Goal: Information Seeking & Learning: Check status

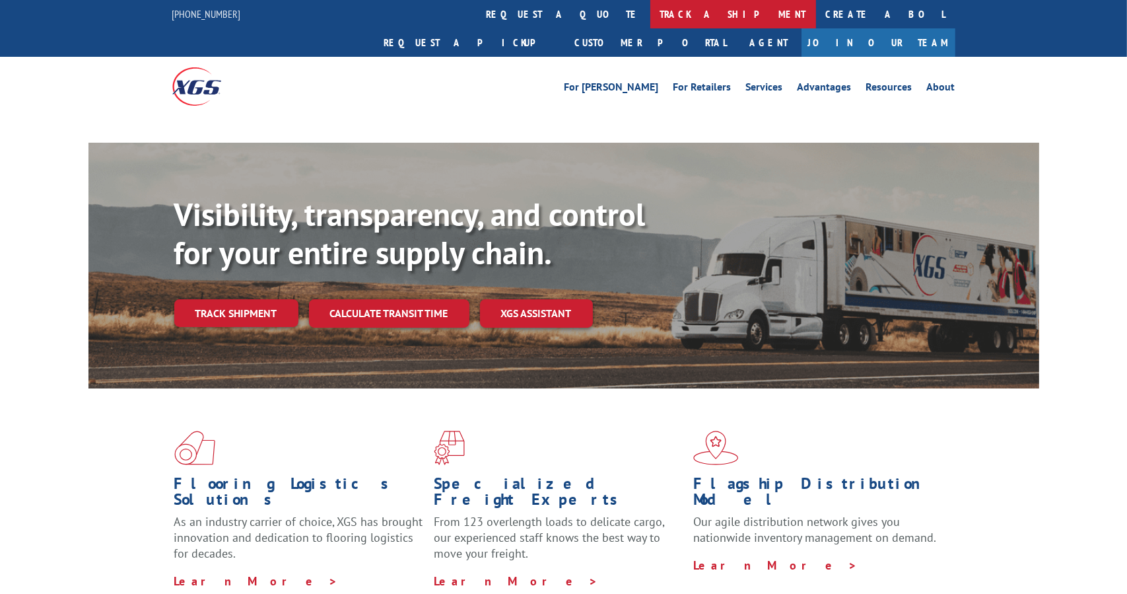
click at [650, 9] on link "track a shipment" at bounding box center [733, 14] width 166 height 28
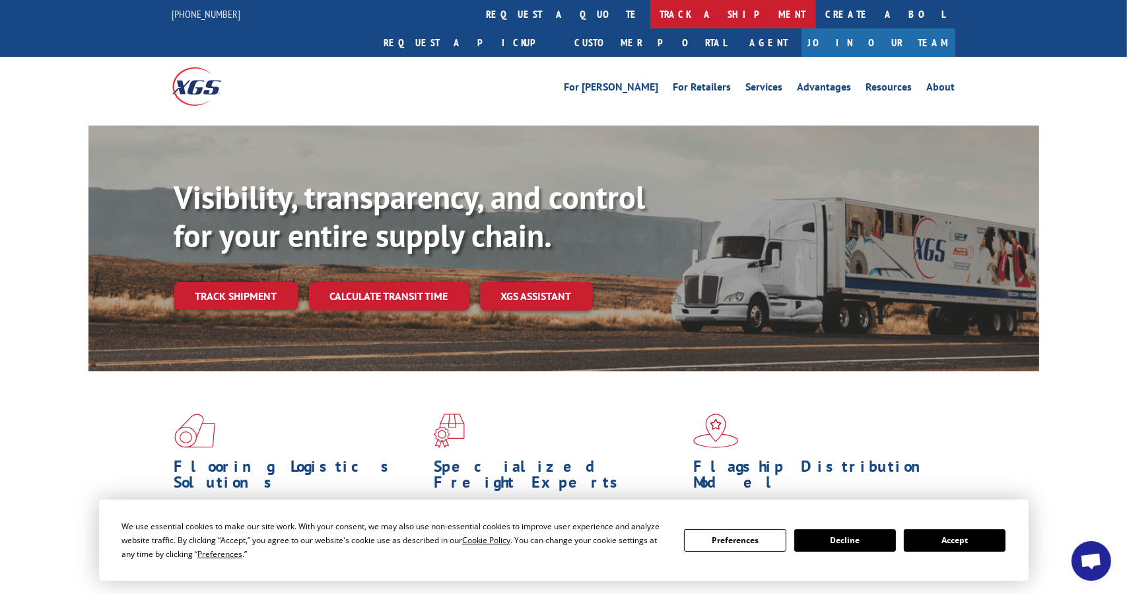
click at [650, 12] on link "track a shipment" at bounding box center [733, 14] width 166 height 28
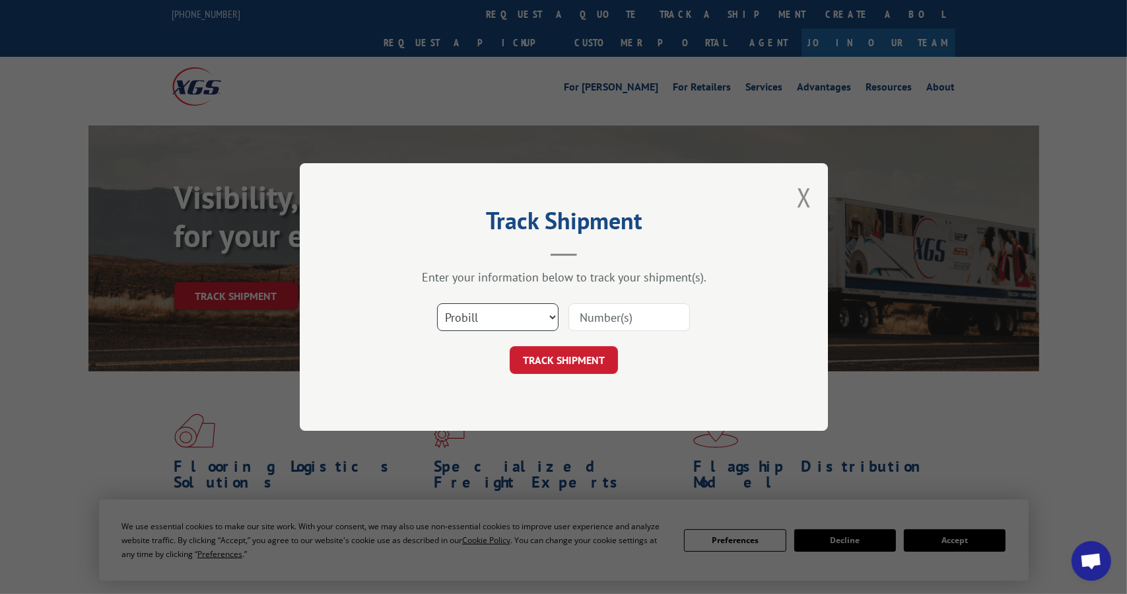
click at [551, 318] on select "Select category... Probill BOL PO" at bounding box center [497, 317] width 121 height 28
select select "bol"
click at [437, 303] on select "Select category... Probill BOL PO" at bounding box center [497, 317] width 121 height 28
click at [590, 312] on input at bounding box center [628, 317] width 121 height 28
type input "50865126"
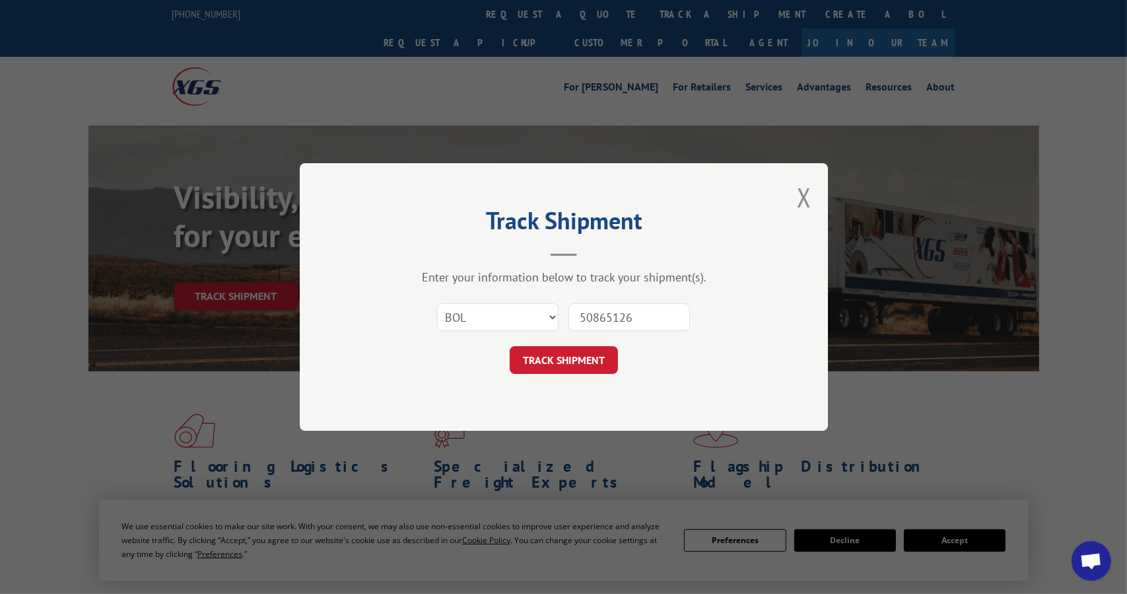
click button "TRACK SHIPMENT" at bounding box center [564, 360] width 108 height 28
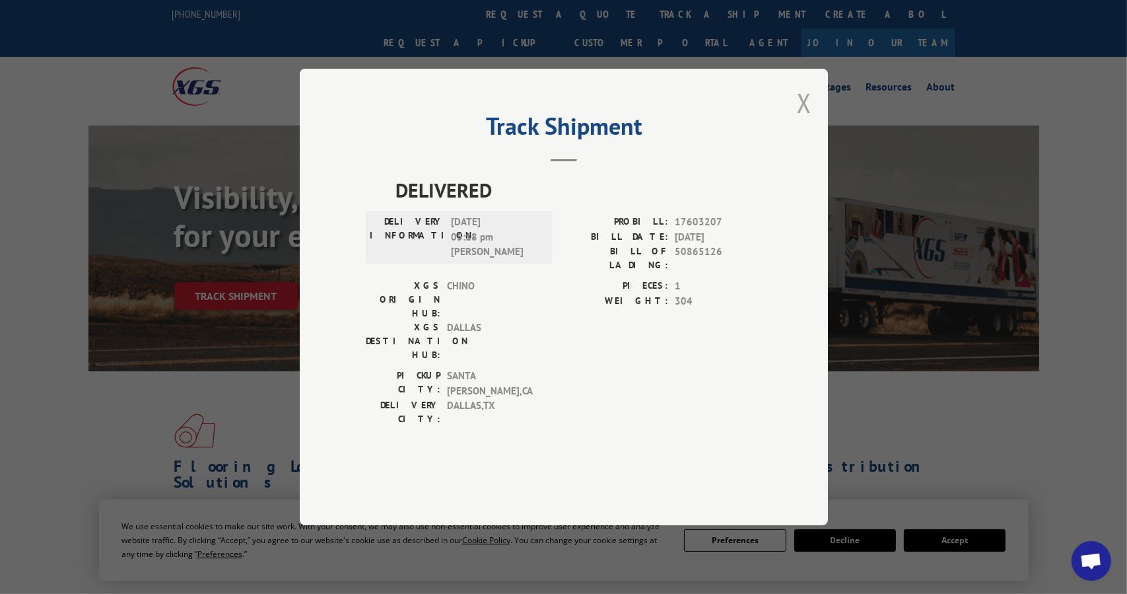
click at [805, 120] on button "Close modal" at bounding box center [804, 102] width 15 height 35
